Goal: Task Accomplishment & Management: Manage account settings

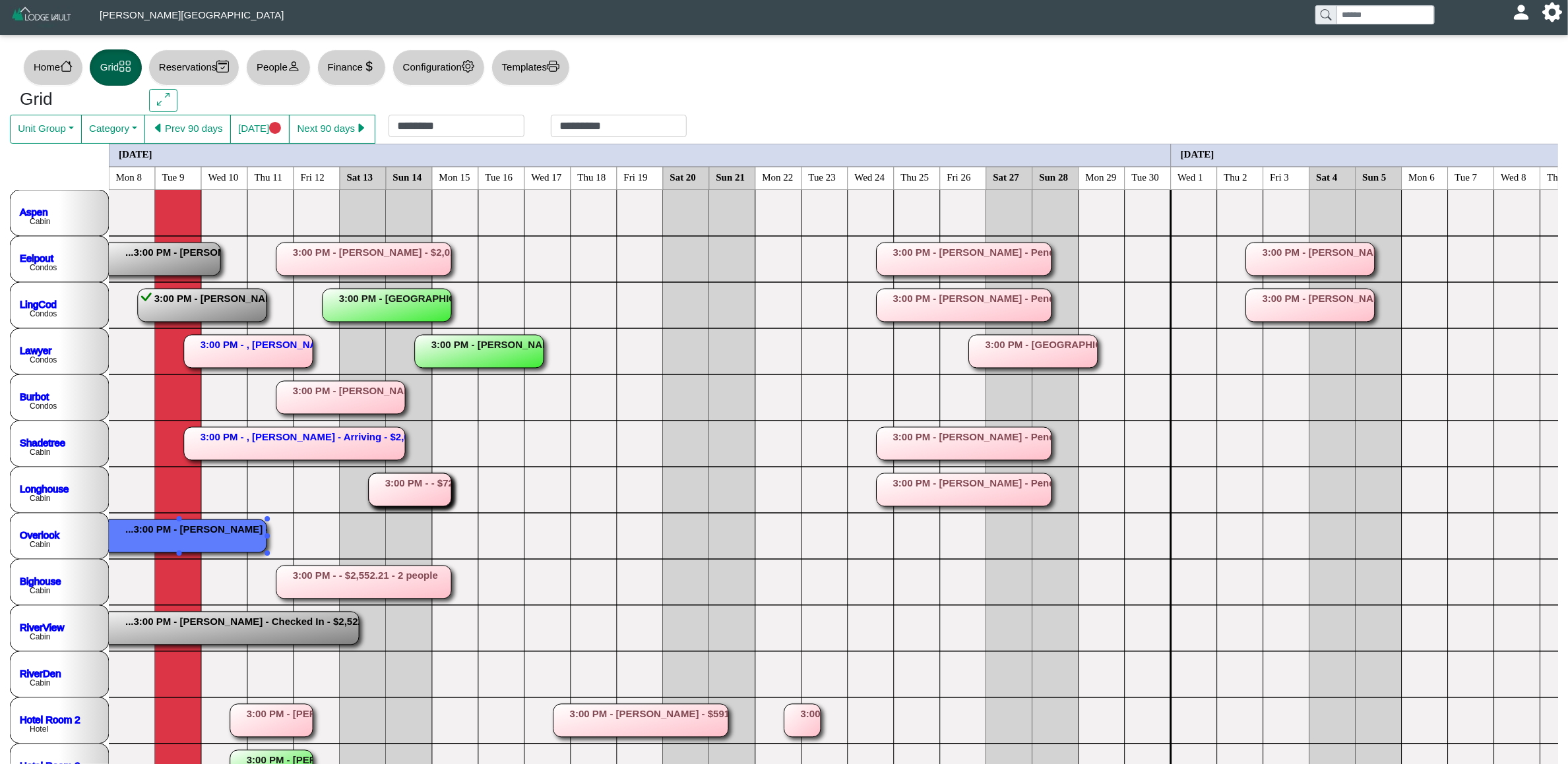
click at [209, 548] on rect at bounding box center [179, 536] width 174 height 33
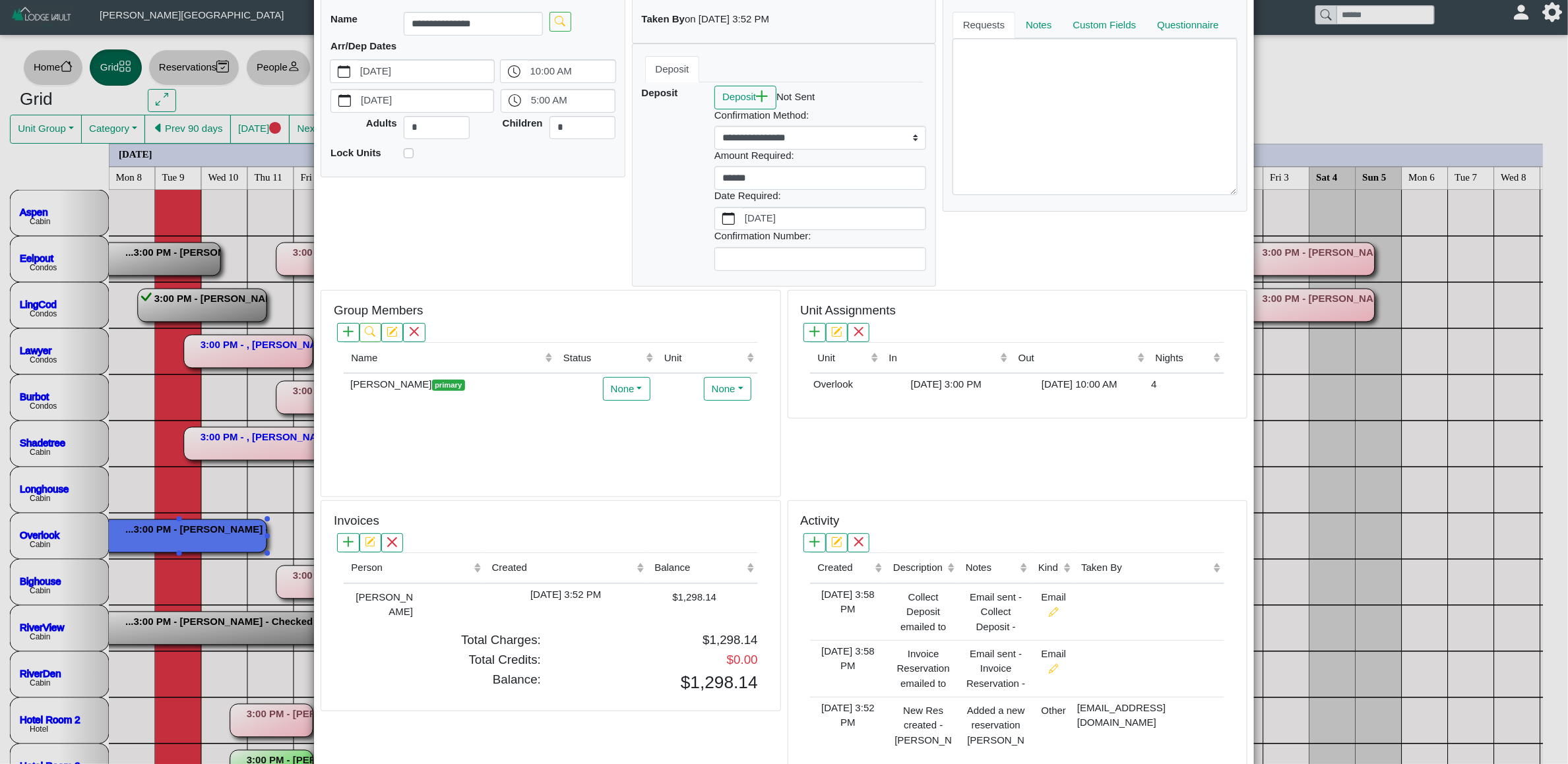
scroll to position [200, 0]
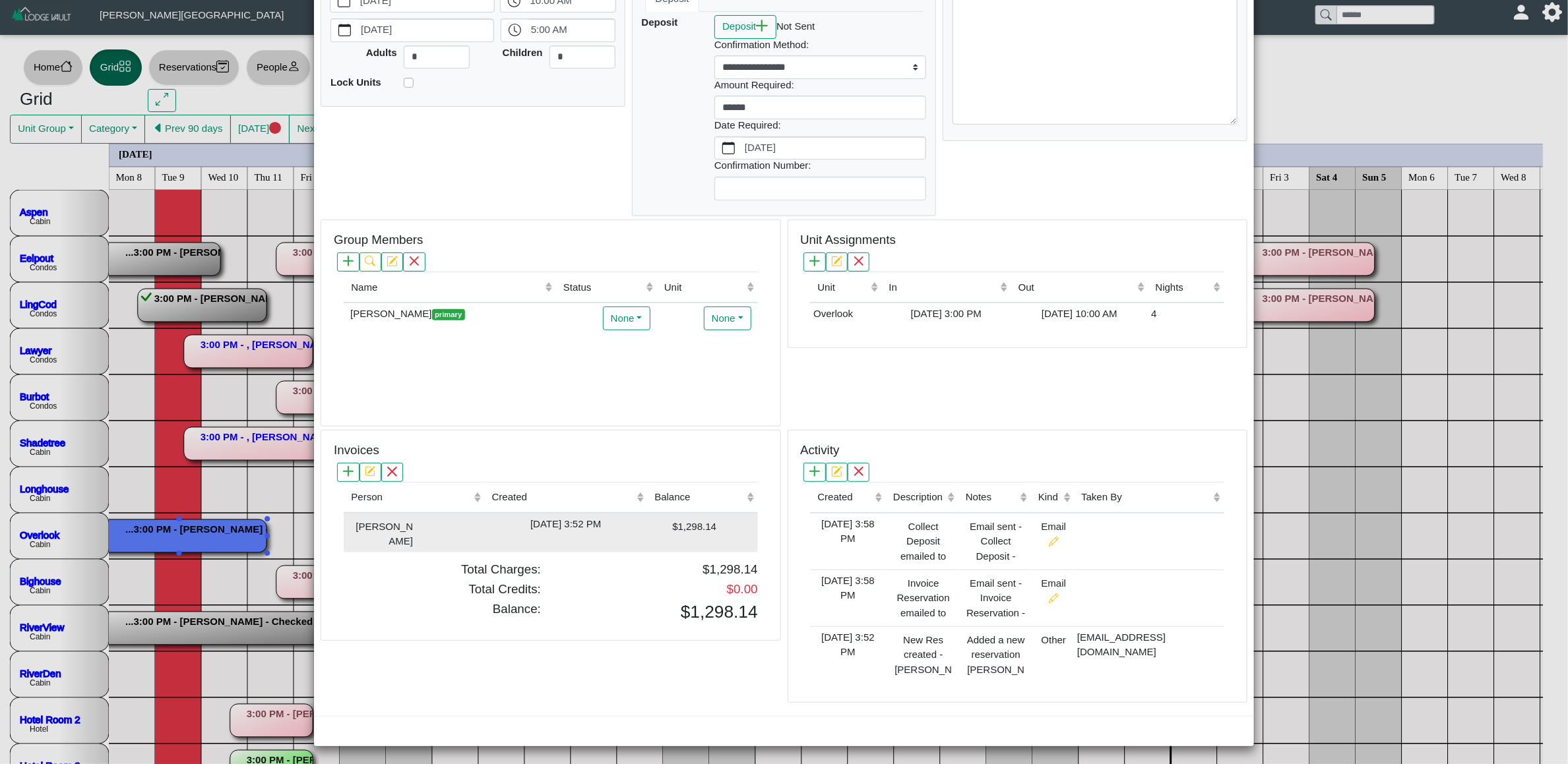
click at [625, 536] on td "[DATE] 3:52 PM" at bounding box center [565, 533] width 163 height 39
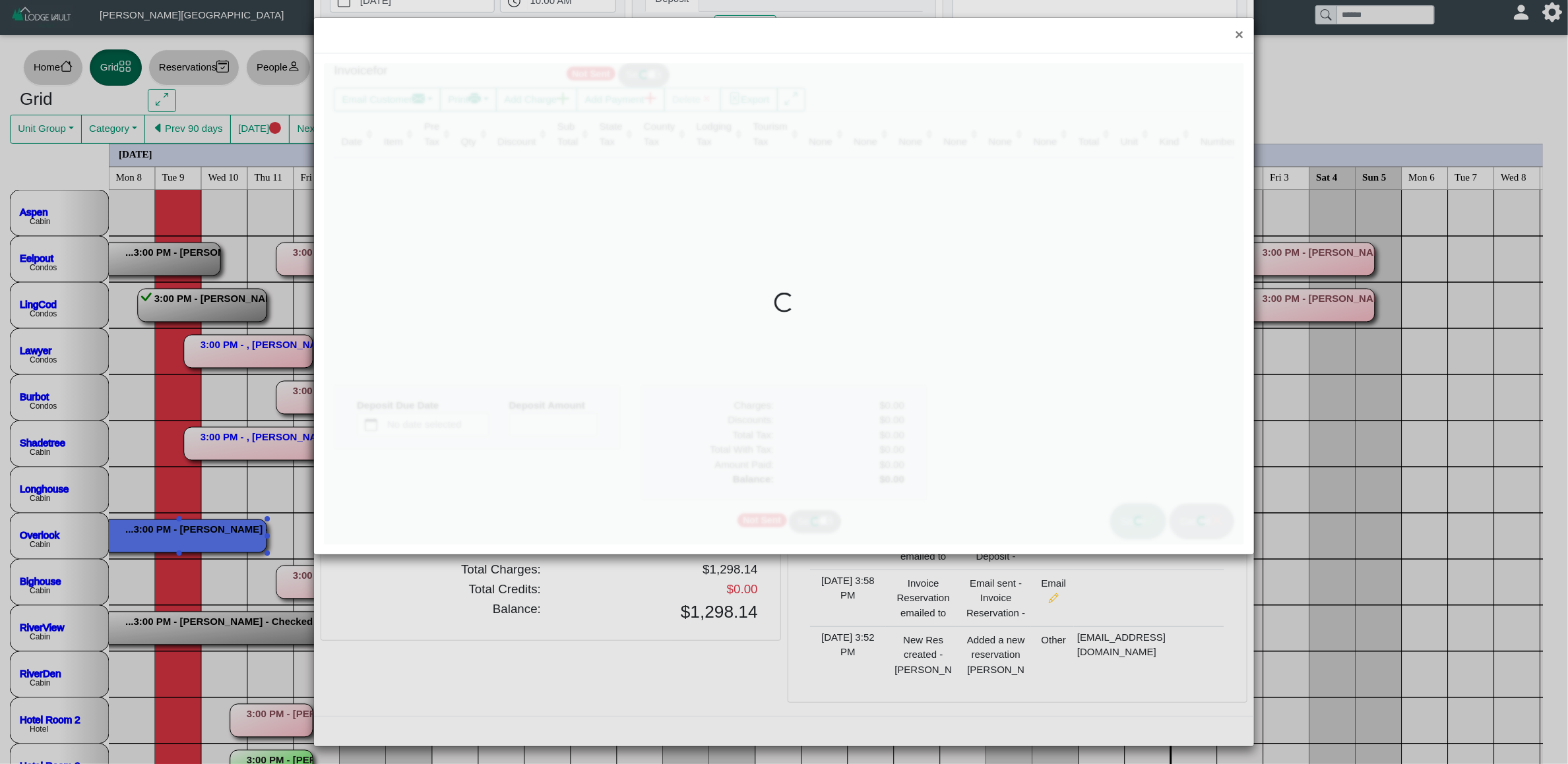
type input "*"
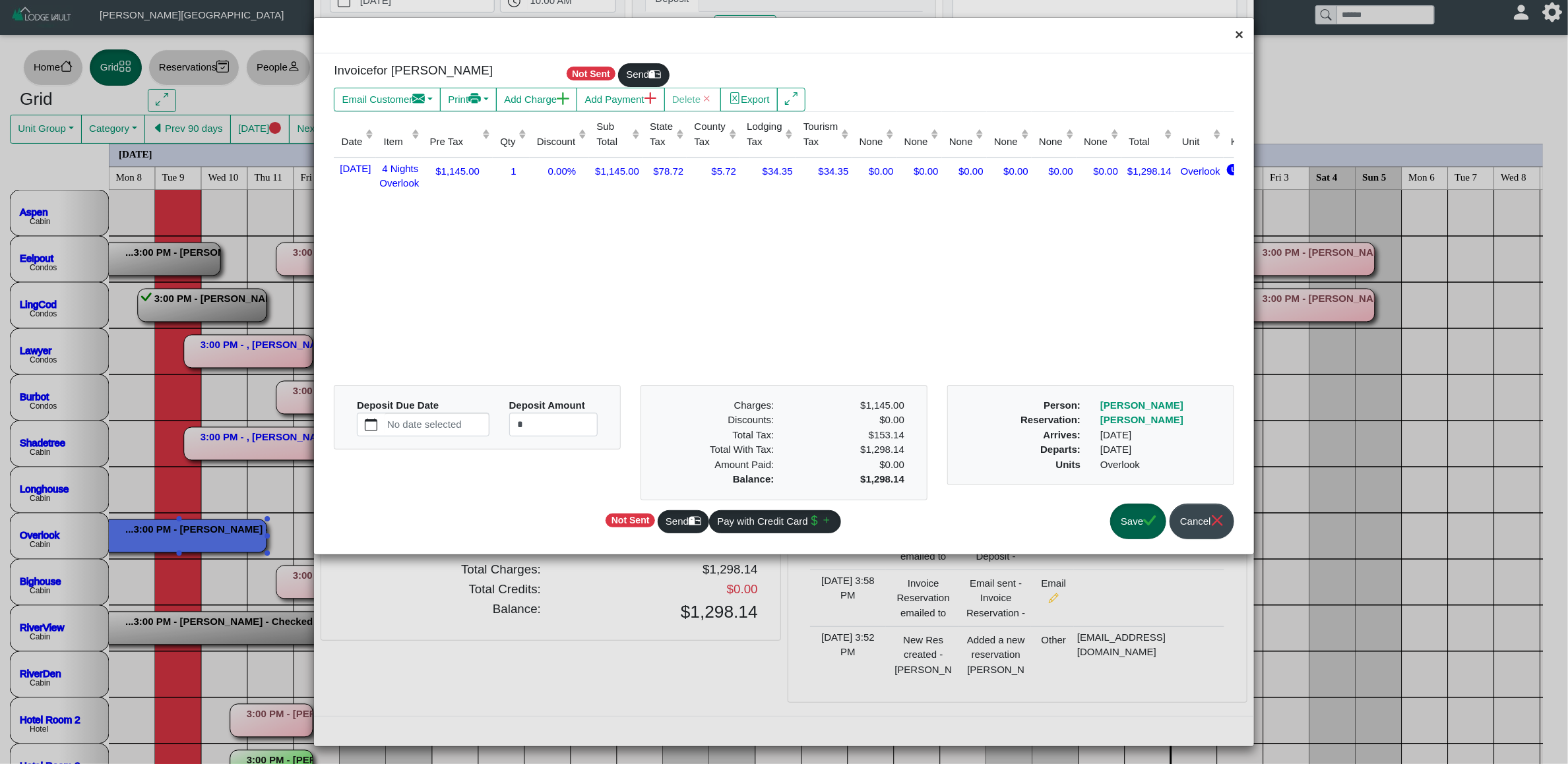
click at [1244, 37] on button "×" at bounding box center [1239, 35] width 28 height 35
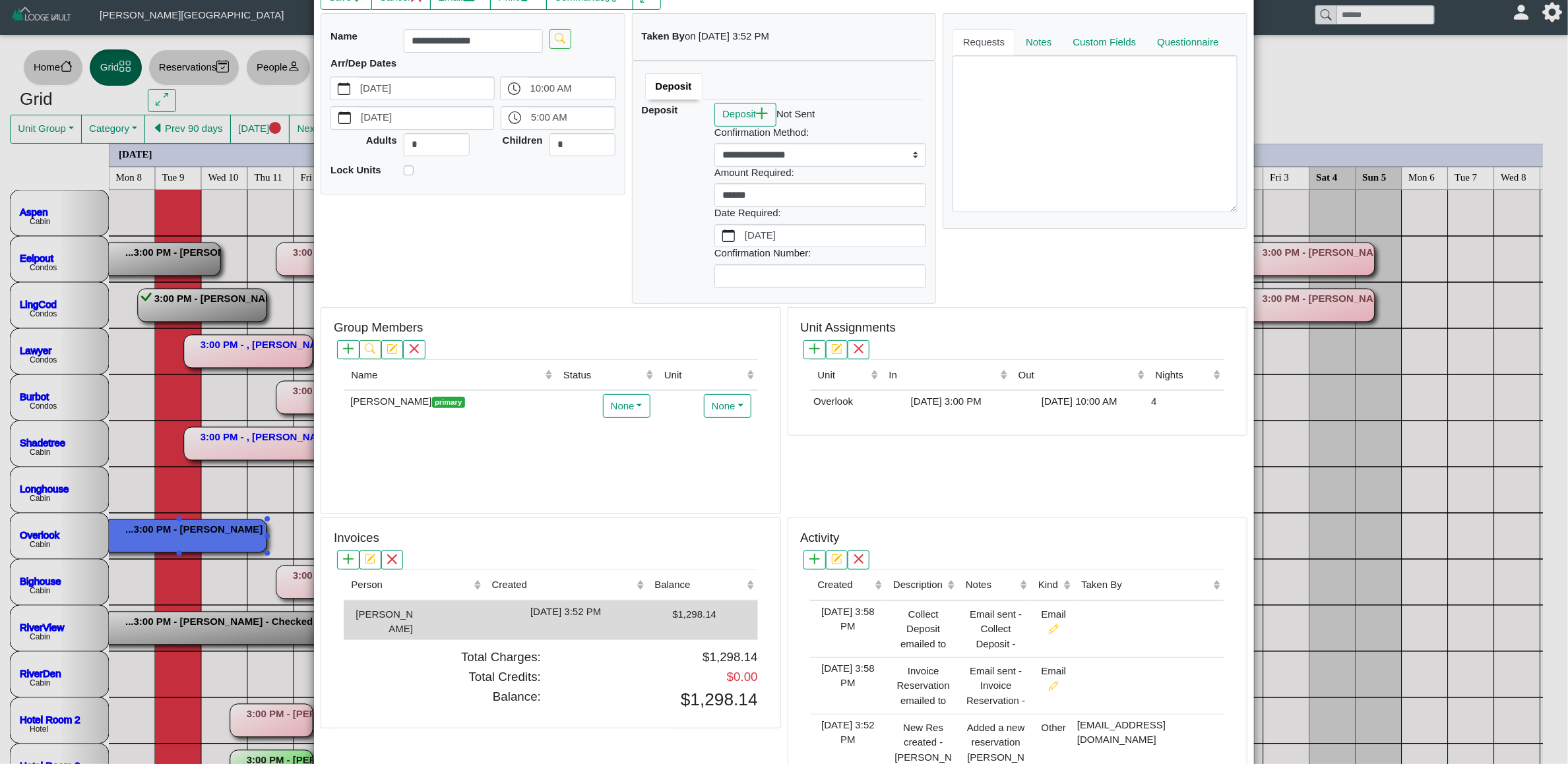
scroll to position [0, 0]
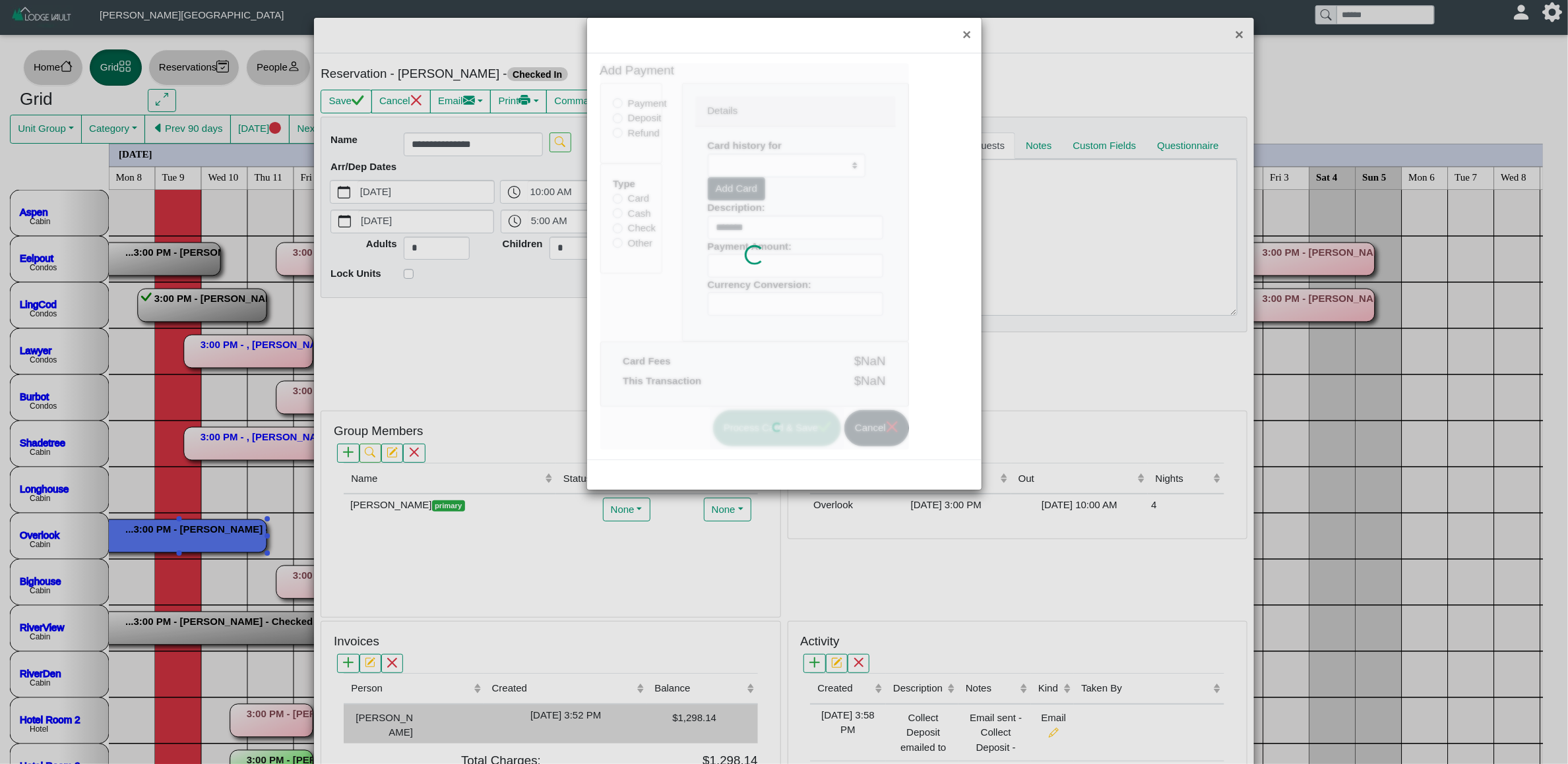
click at [721, 223] on body "[PERSON_NAME][GEOGRAPHIC_DATA] [EMAIL_ADDRESS][DOMAIN_NAME] Profile Sign Out Ho…" at bounding box center [784, 561] width 1568 height 1122
select select
type input "*******"
type input "******"
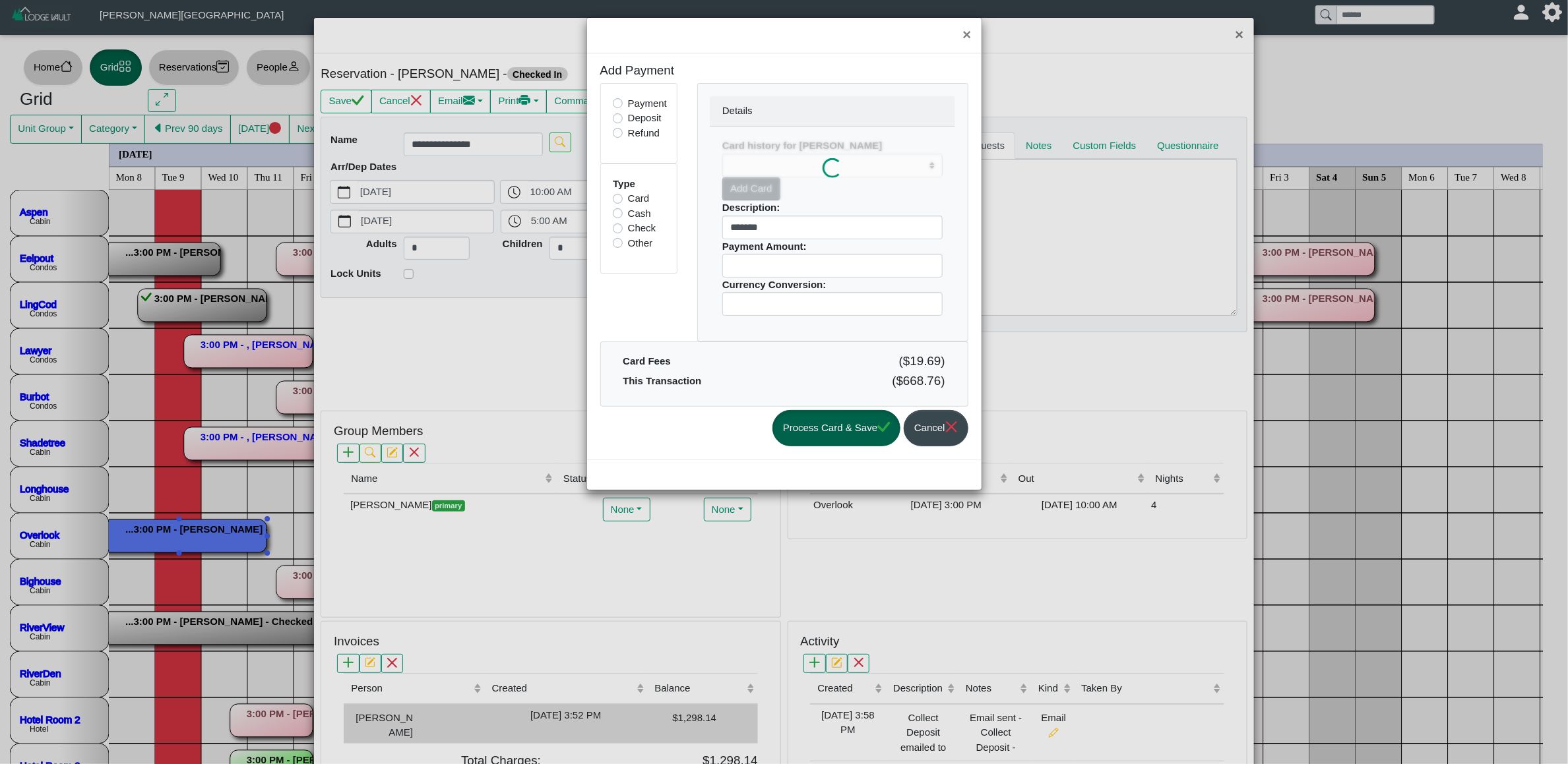
select select
click at [628, 228] on label "Check" at bounding box center [642, 227] width 28 height 15
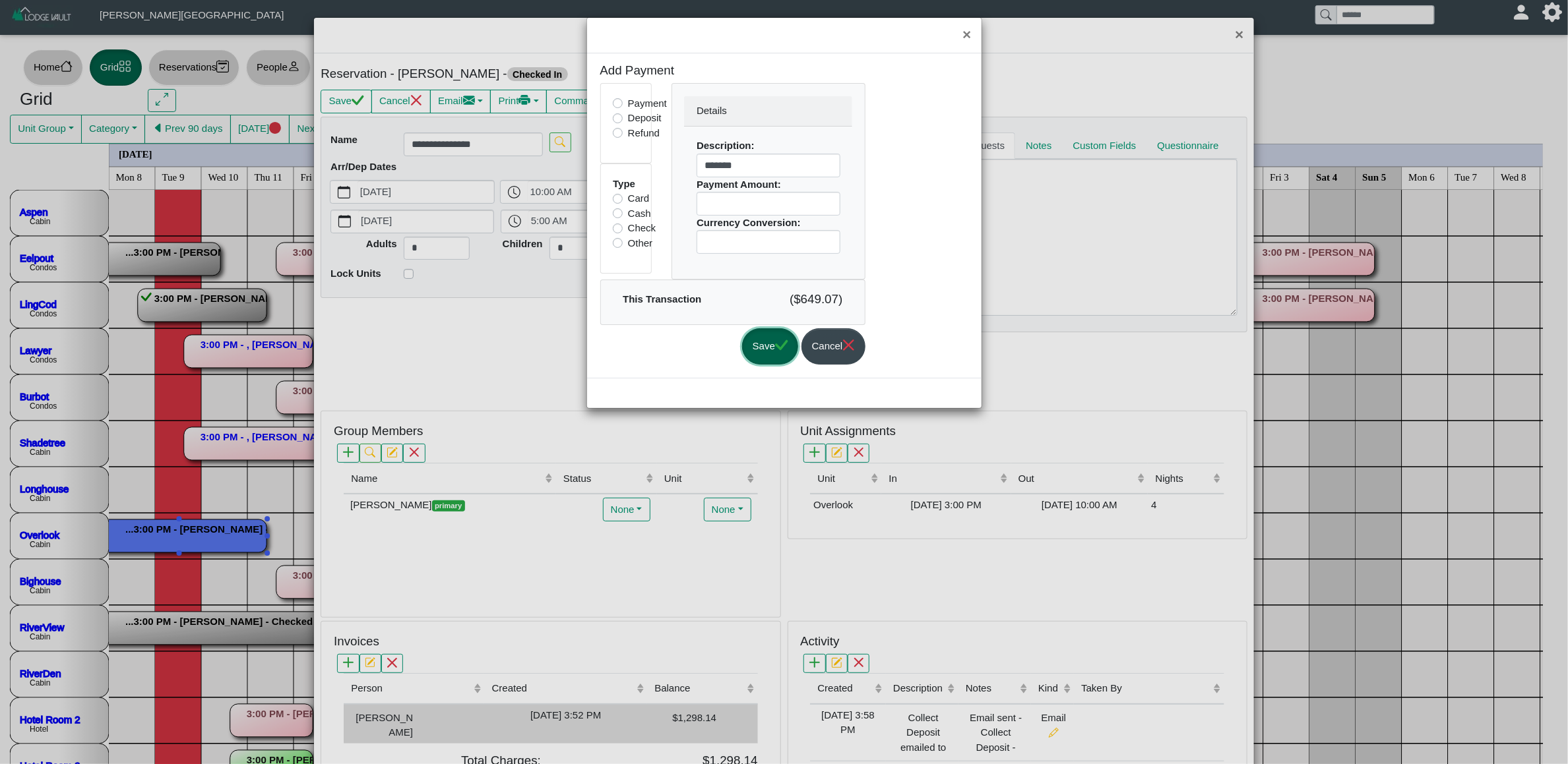
click at [772, 348] on button "Save" at bounding box center [769, 346] width 56 height 36
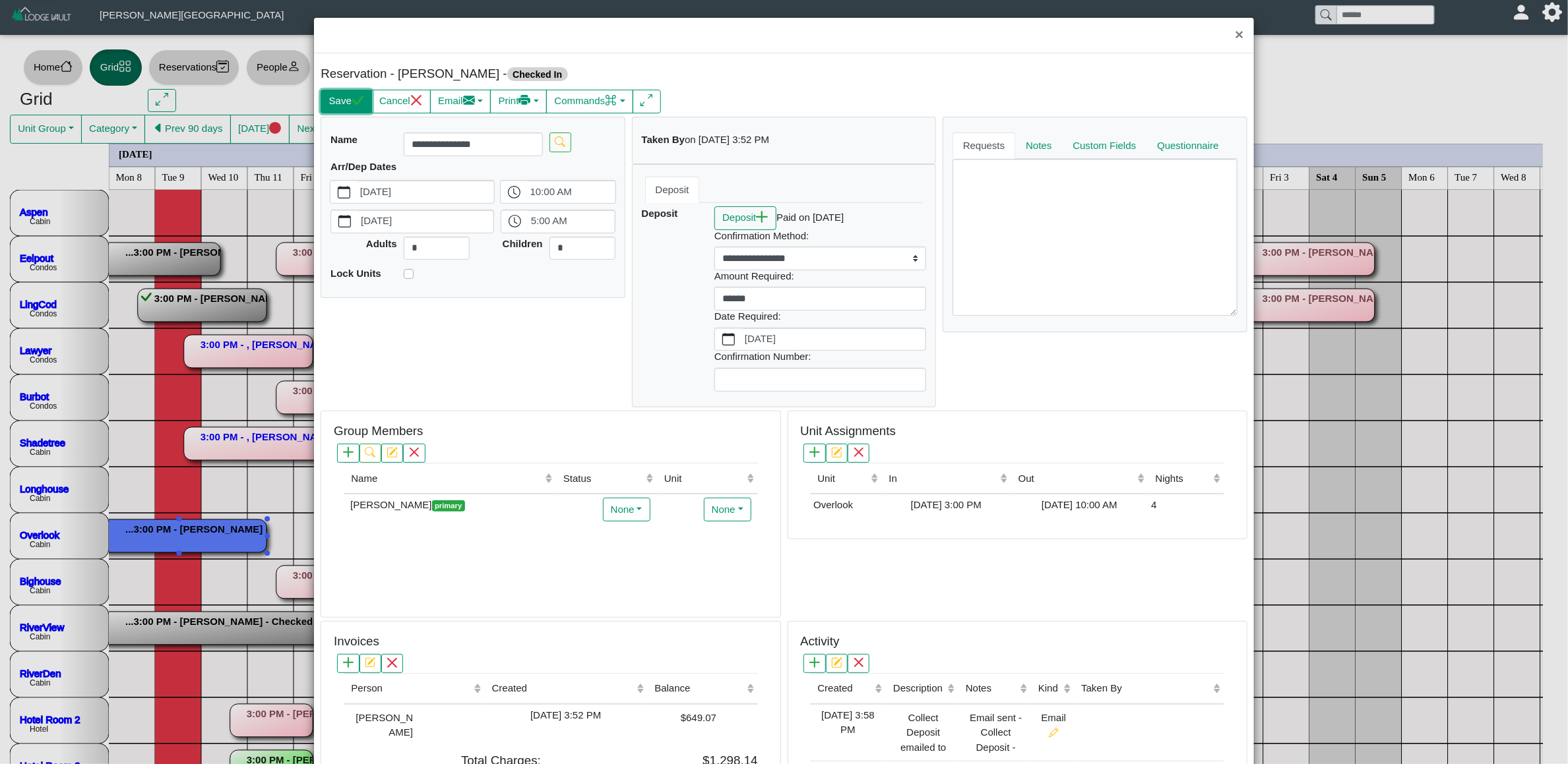
click at [341, 101] on button "Save" at bounding box center [346, 102] width 51 height 24
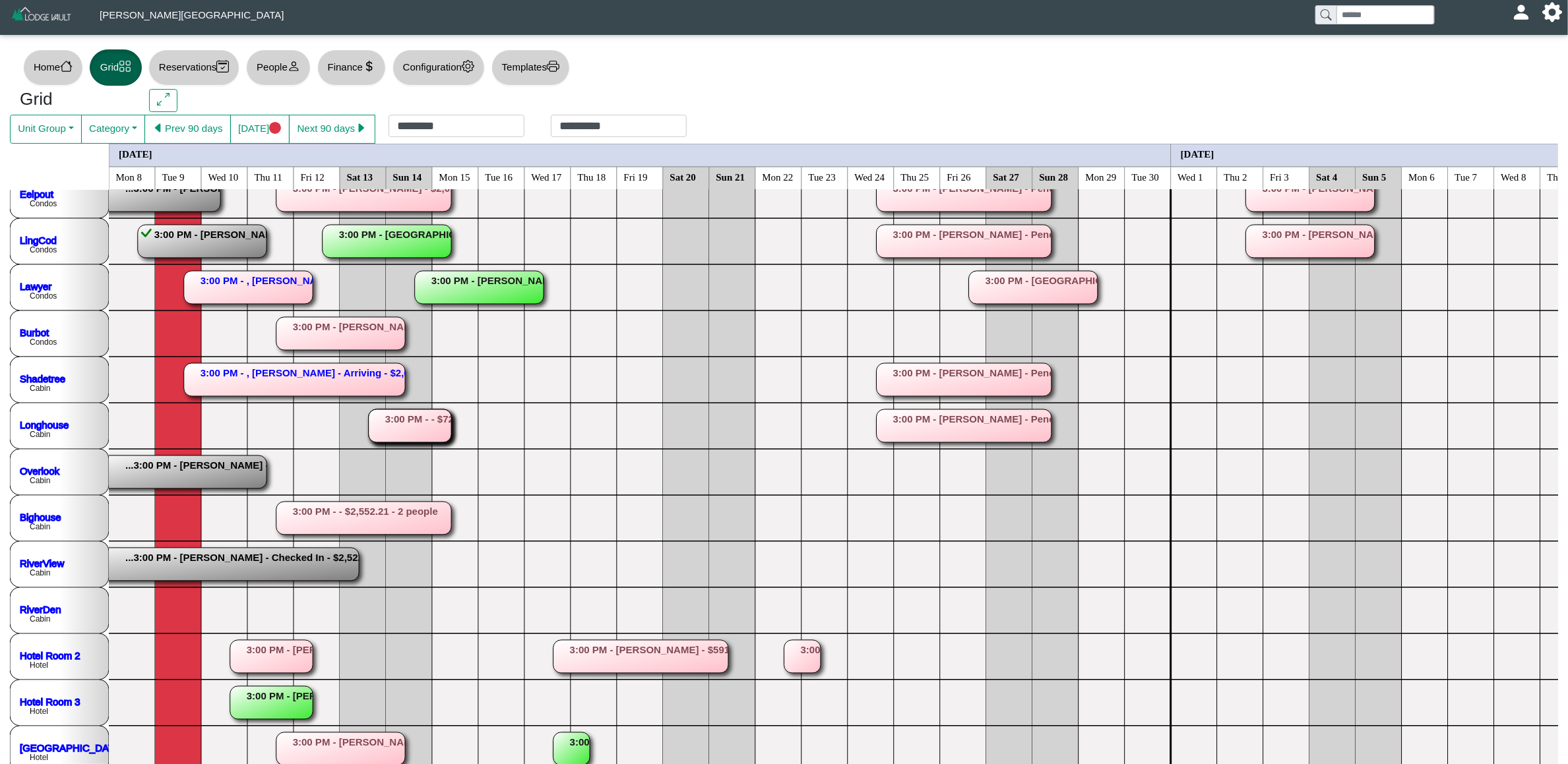
scroll to position [99, 0]
